Goal: Browse casually

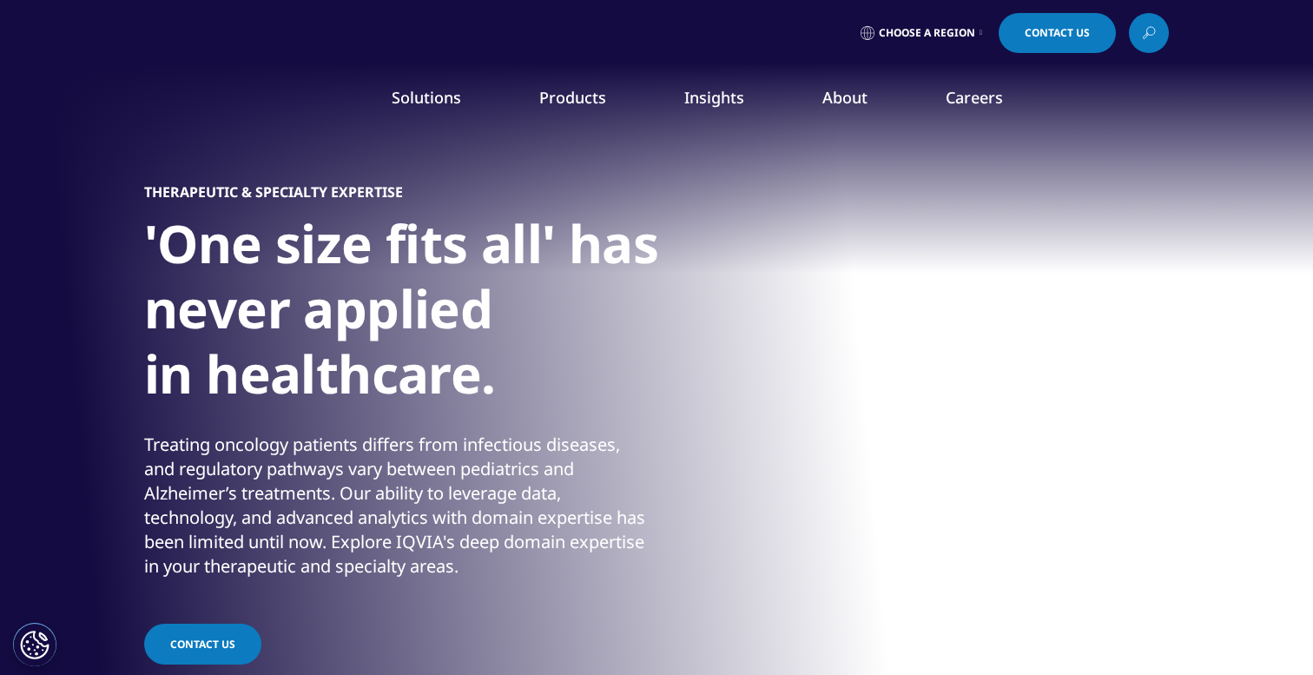
click at [7, 340] on div at bounding box center [656, 391] width 1313 height 782
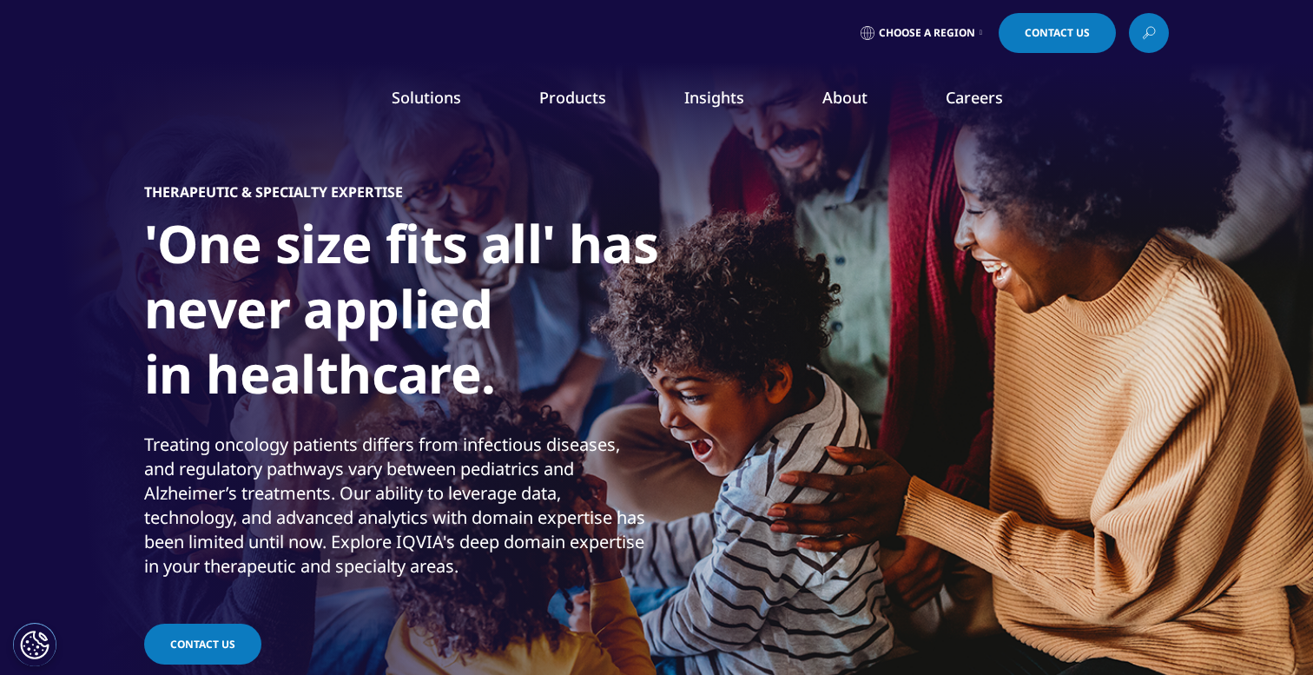
click at [215, 116] on div "Solutions quick find a capability Clear Search Loading SOLUTIONS Research & Dev…" at bounding box center [656, 102] width 1025 height 82
click at [213, 102] on img at bounding box center [213, 102] width 139 height 0
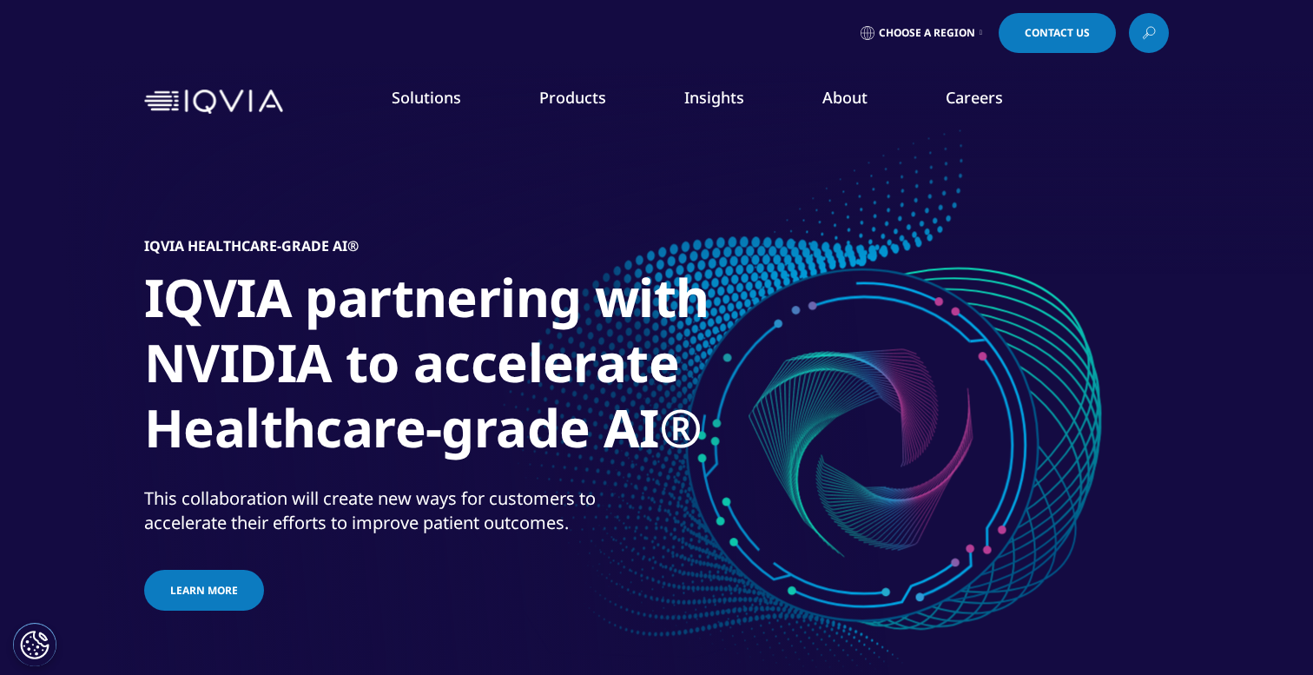
click at [307, 155] on div "IQVIA Healthcare-grade AI® IQVIA partnering with NVIDIA to accelerate Healthcar…" at bounding box center [656, 425] width 1025 height 591
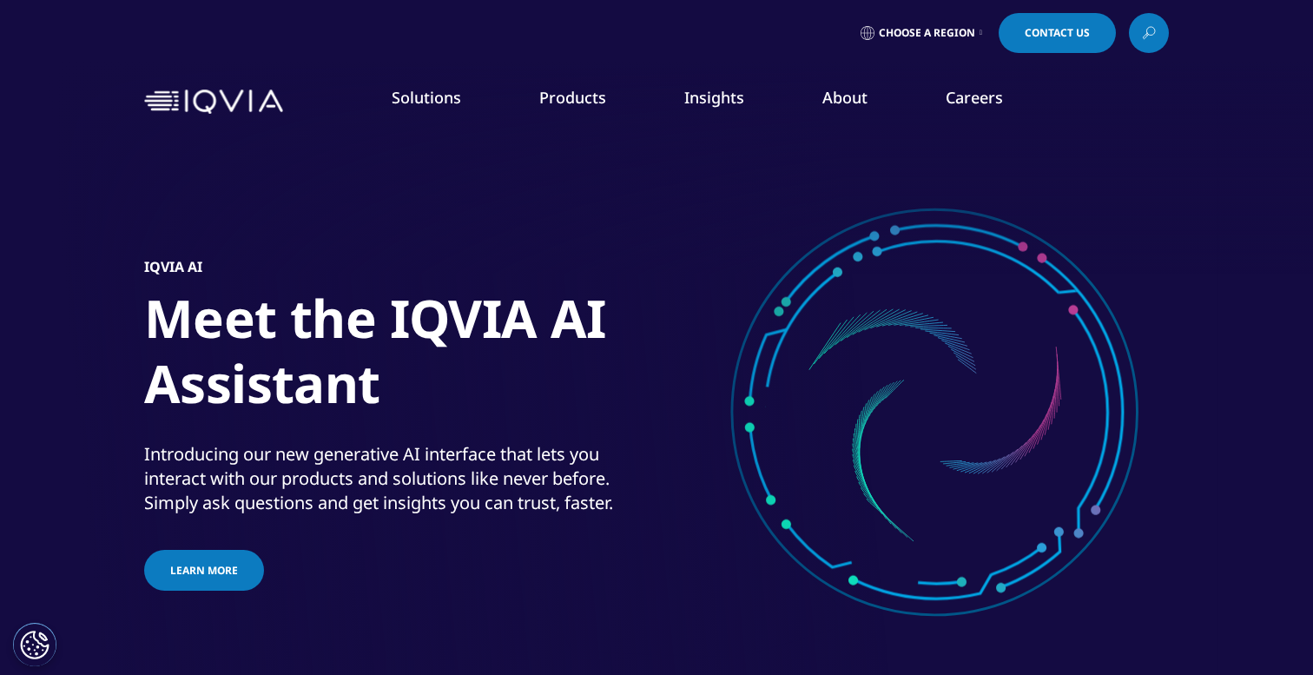
click at [849, 0] on div "Choose a Region Contact Us" at bounding box center [656, 33] width 1313 height 66
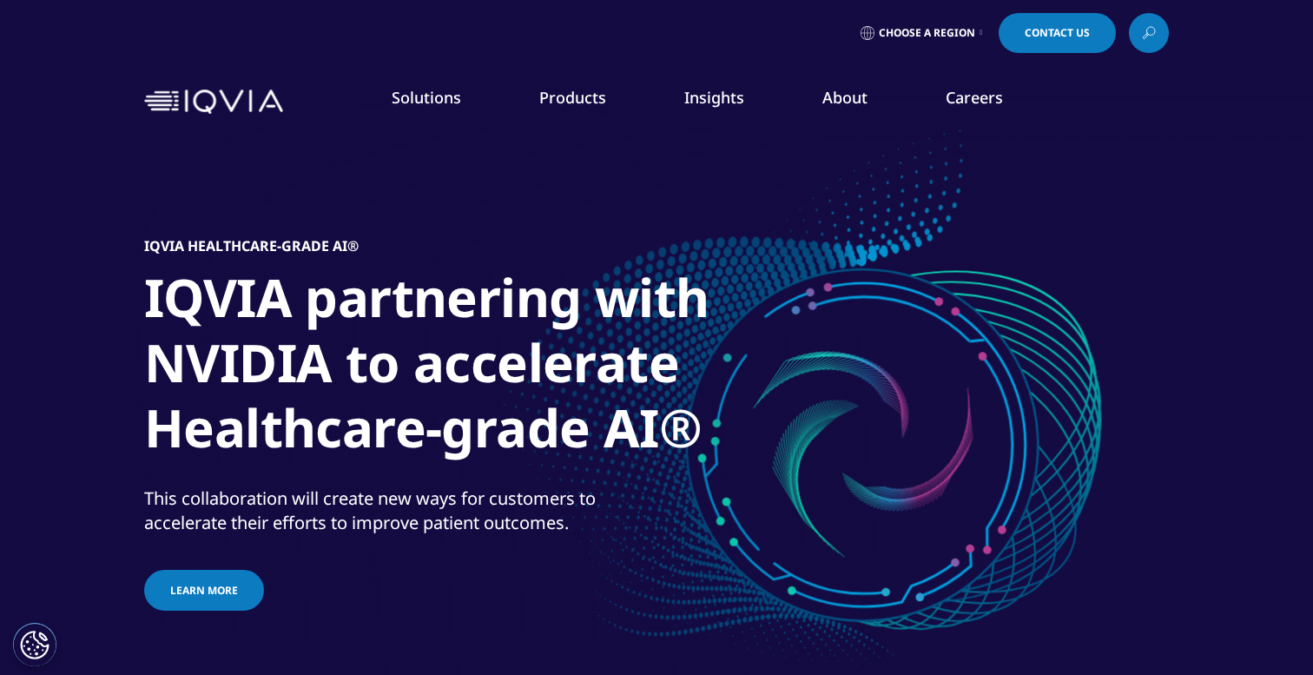
click at [543, 252] on div "IQVIA Healthcare-grade AI® IQVIA partnering with NVIDIA to accelerate Healthcar…" at bounding box center [656, 425] width 1025 height 591
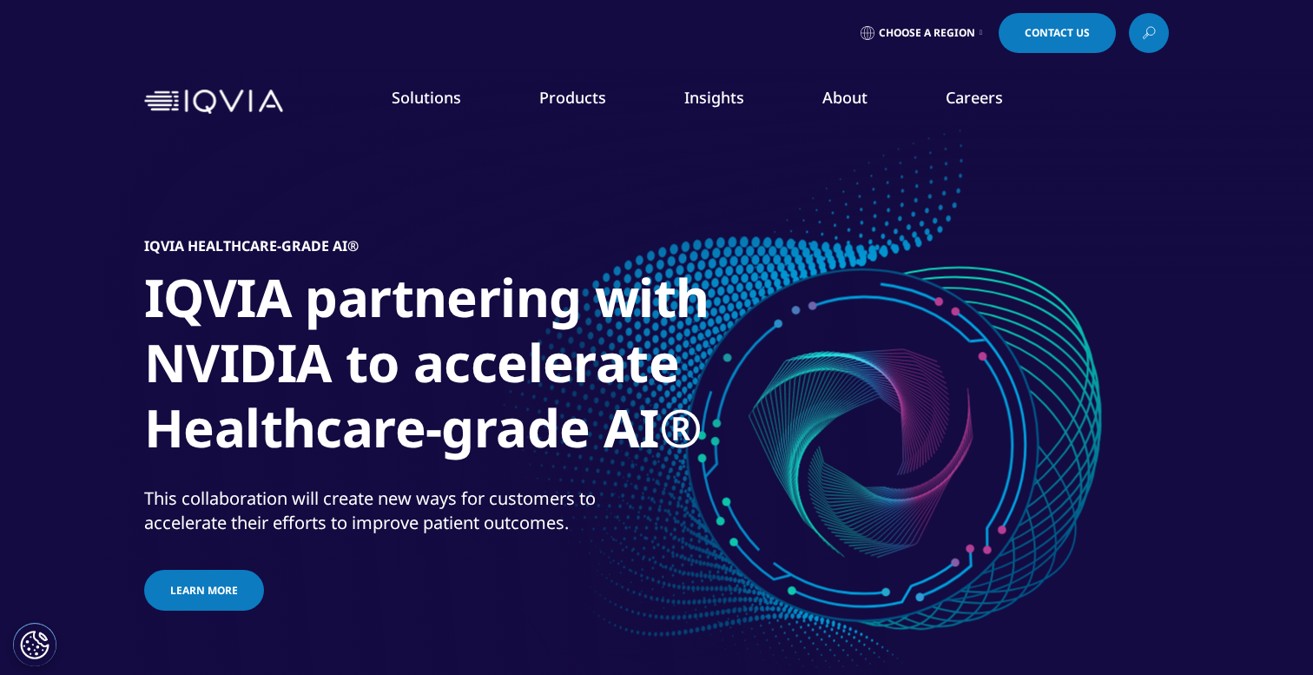
click at [574, 94] on link "Products" at bounding box center [572, 97] width 67 height 21
